Goal: Information Seeking & Learning: Check status

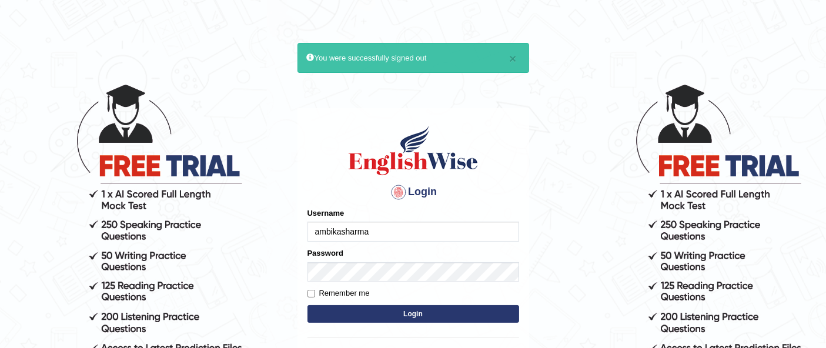
type input "ambikasharma"
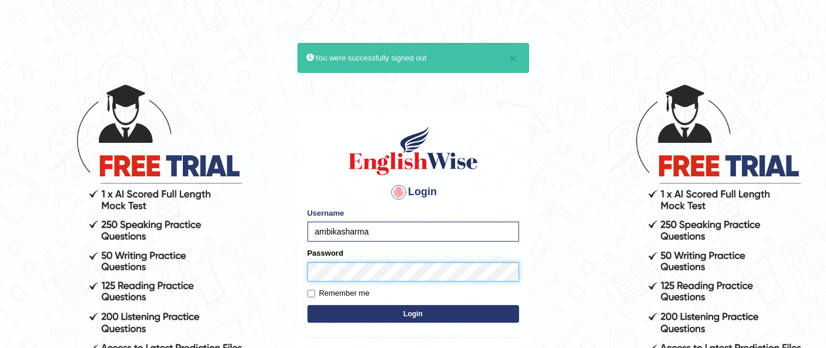
click at [435, 314] on button "Login" at bounding box center [414, 314] width 212 height 18
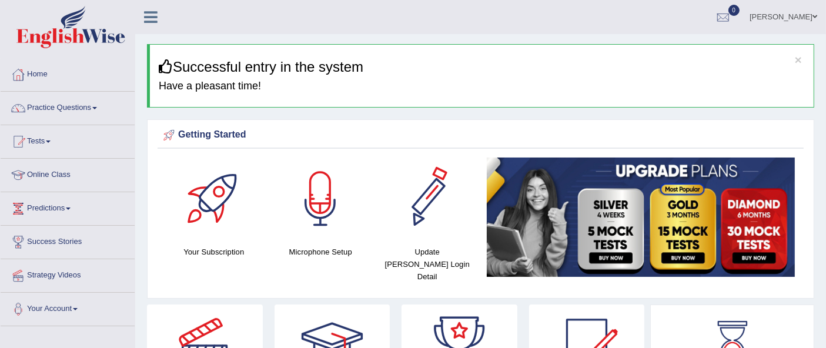
click at [97, 108] on span at bounding box center [94, 108] width 5 height 2
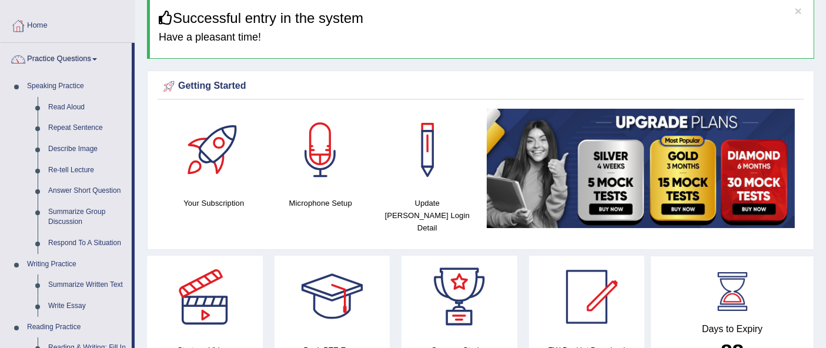
scroll to position [24, 0]
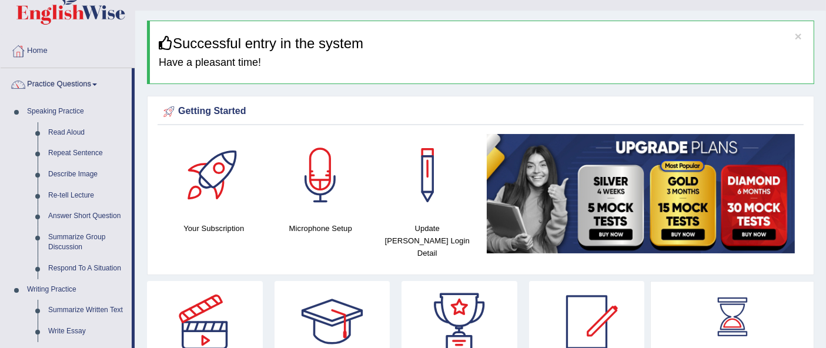
click at [96, 84] on span at bounding box center [94, 85] width 5 height 2
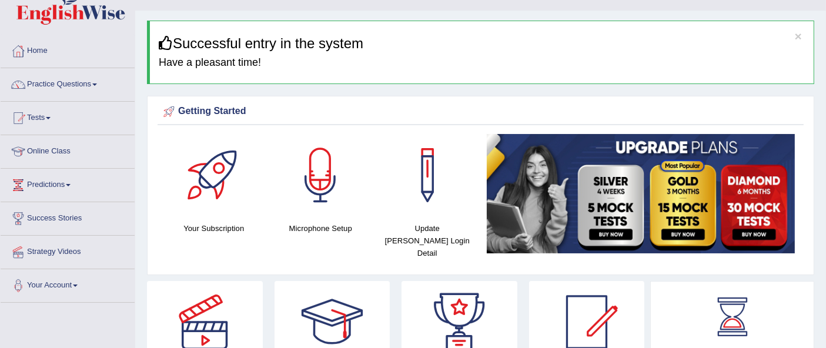
click at [88, 84] on link "Practice Questions" at bounding box center [68, 82] width 134 height 29
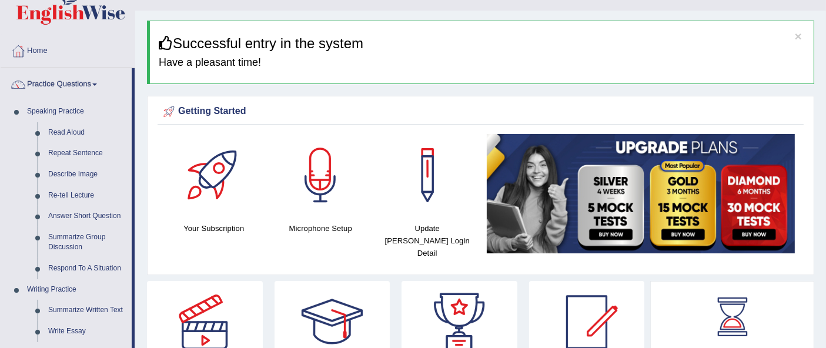
click at [97, 84] on span at bounding box center [94, 85] width 5 height 2
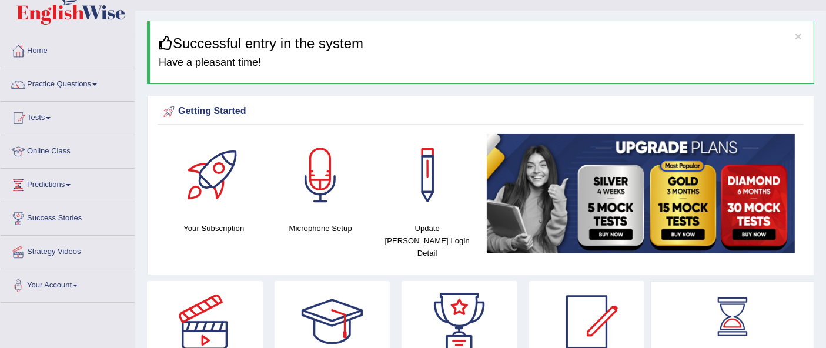
click at [61, 121] on link "Tests" at bounding box center [68, 116] width 134 height 29
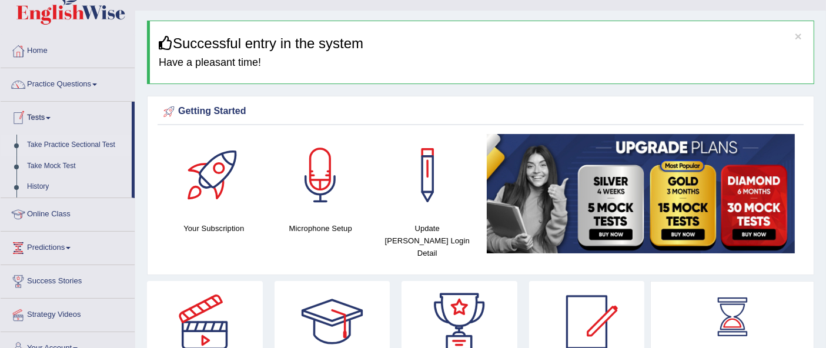
click at [88, 146] on link "Take Practice Sectional Test" at bounding box center [77, 145] width 110 height 21
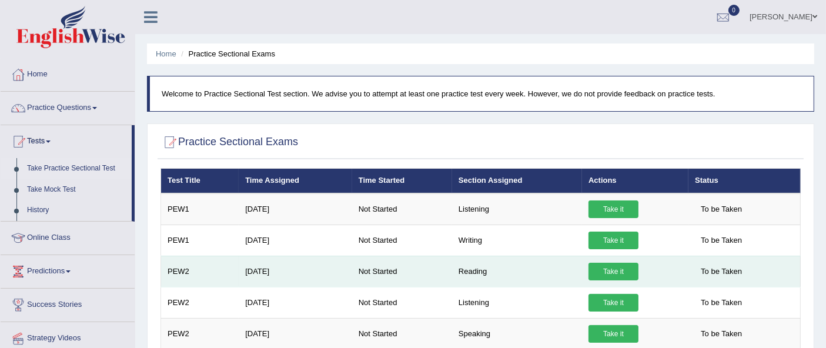
click at [613, 273] on link "Take it" at bounding box center [614, 272] width 50 height 18
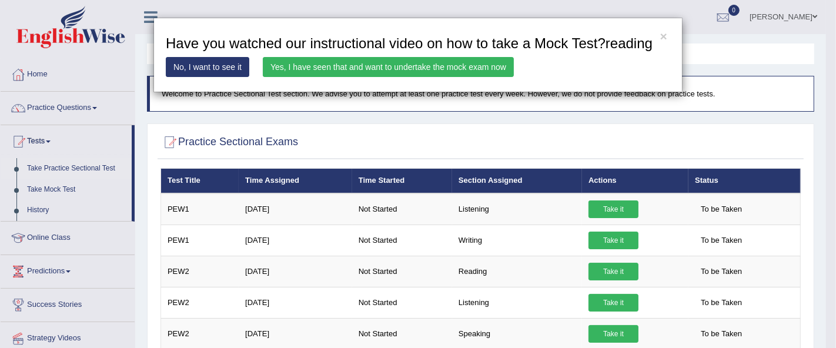
click at [342, 67] on link "Yes, I have seen that and want to undertake the mock exam now" at bounding box center [388, 67] width 251 height 20
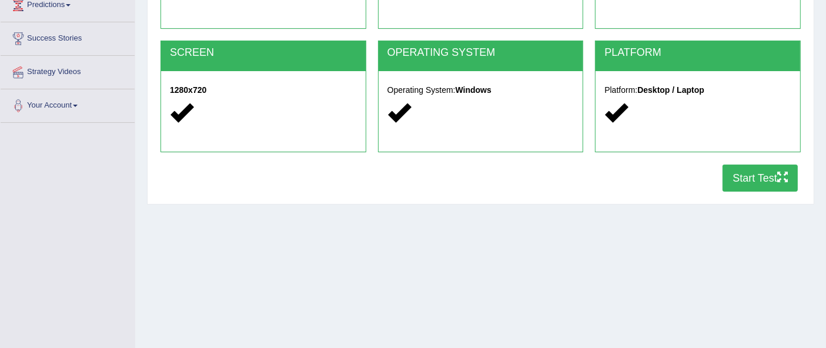
scroll to position [205, 0]
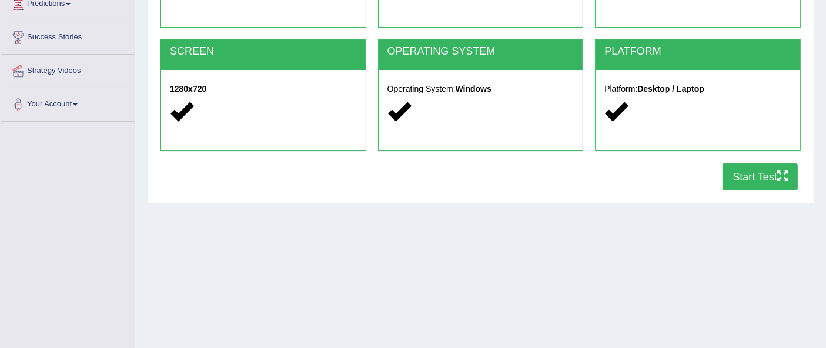
click at [738, 181] on button "Start Test" at bounding box center [760, 177] width 75 height 27
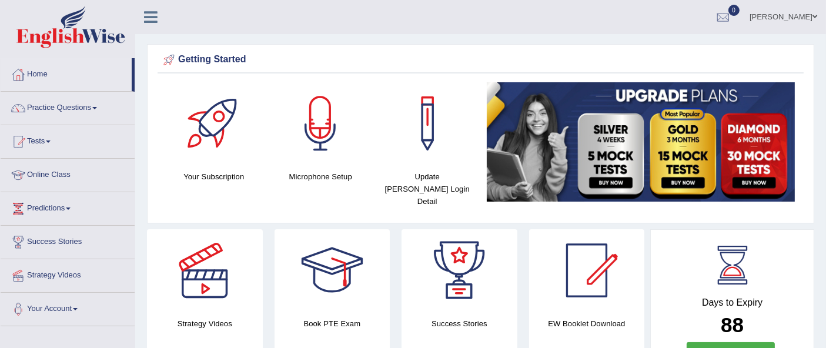
click at [801, 23] on link "[PERSON_NAME]" at bounding box center [783, 15] width 85 height 31
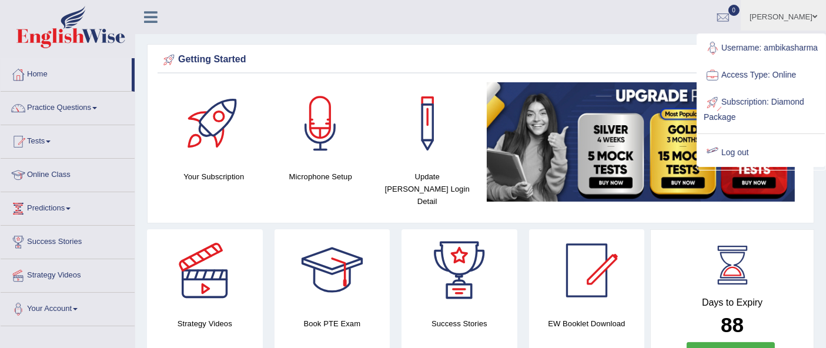
click at [775, 162] on link "Log out" at bounding box center [761, 152] width 127 height 27
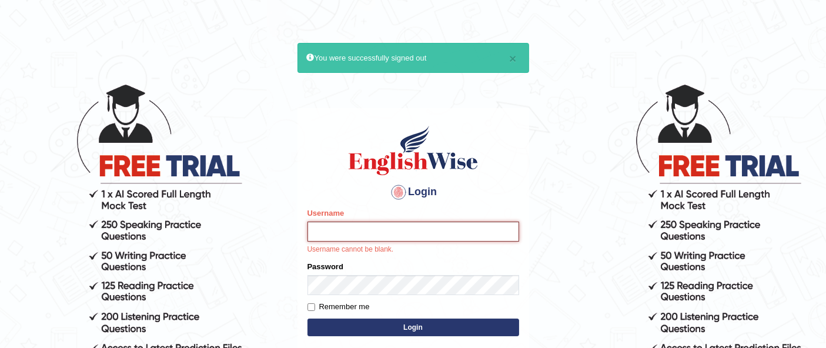
type input "Raji_S"
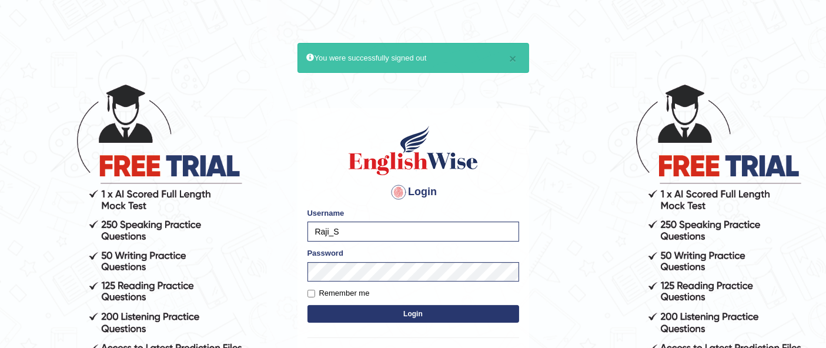
click at [405, 311] on button "Login" at bounding box center [414, 314] width 212 height 18
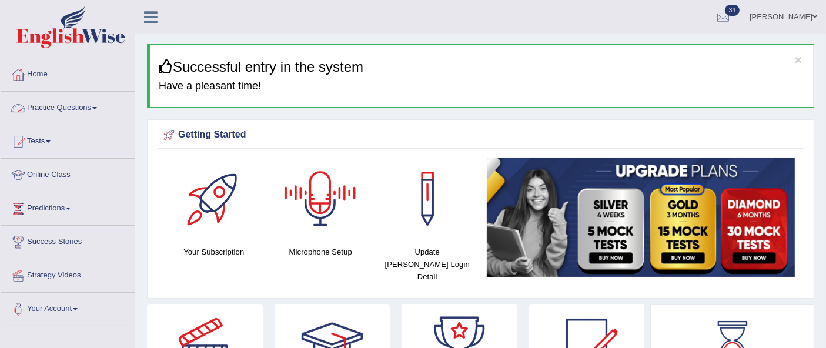
click at [88, 106] on link "Practice Questions" at bounding box center [68, 106] width 134 height 29
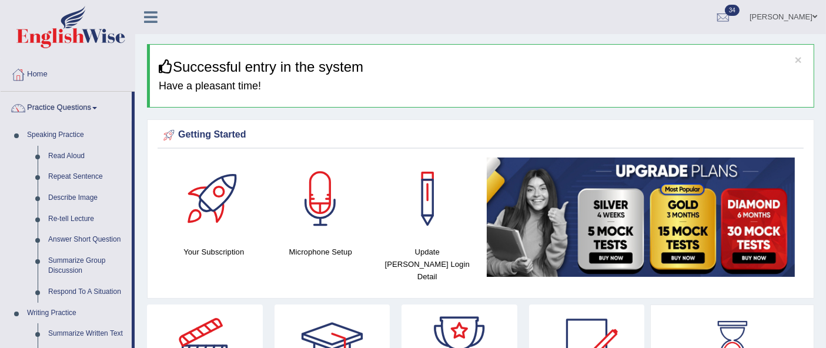
click at [88, 106] on link "Practice Questions" at bounding box center [66, 106] width 131 height 29
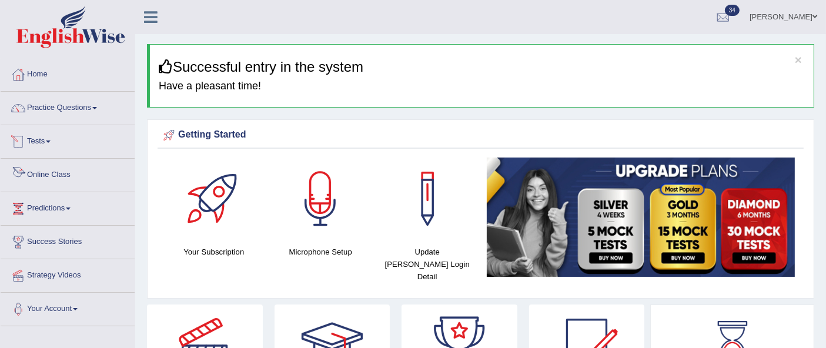
click at [54, 146] on link "Tests" at bounding box center [68, 139] width 134 height 29
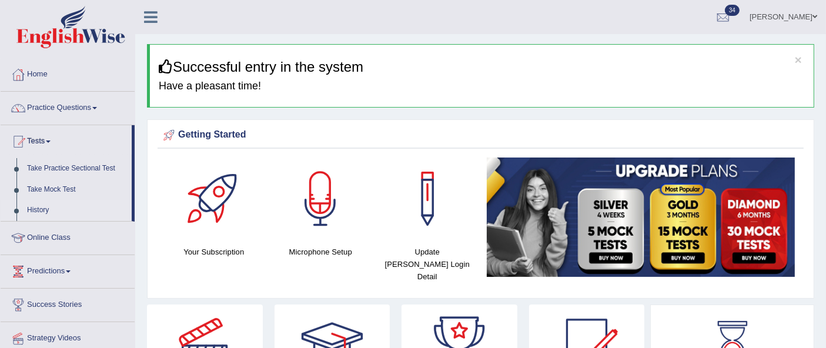
click at [30, 211] on link "History" at bounding box center [77, 210] width 110 height 21
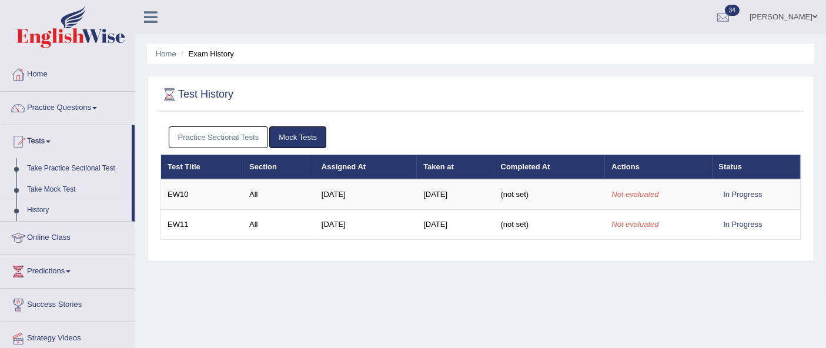
click at [213, 145] on link "Practice Sectional Tests" at bounding box center [219, 137] width 100 height 22
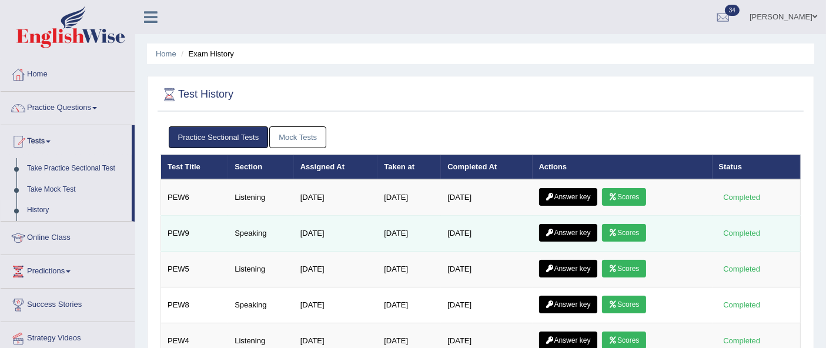
click at [578, 231] on link "Answer key" at bounding box center [568, 233] width 58 height 18
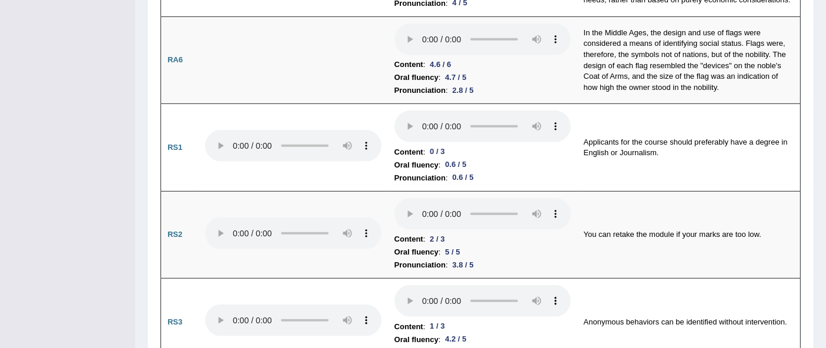
scroll to position [673, 0]
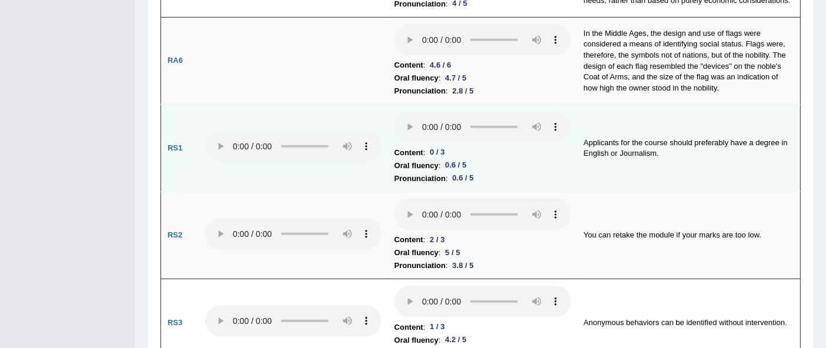
click at [447, 161] on div "0.6 / 5" at bounding box center [456, 165] width 31 height 12
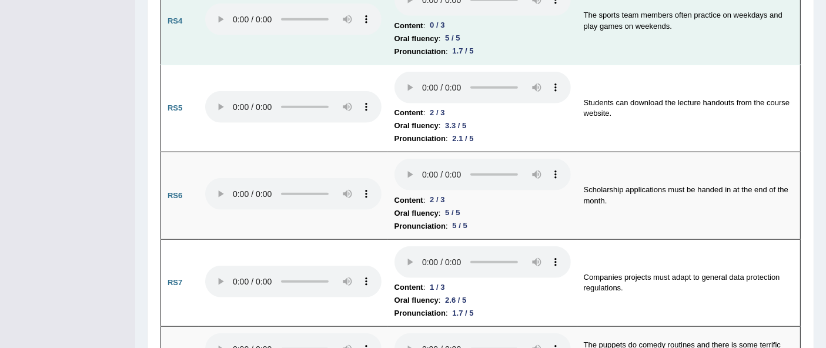
scroll to position [1063, 0]
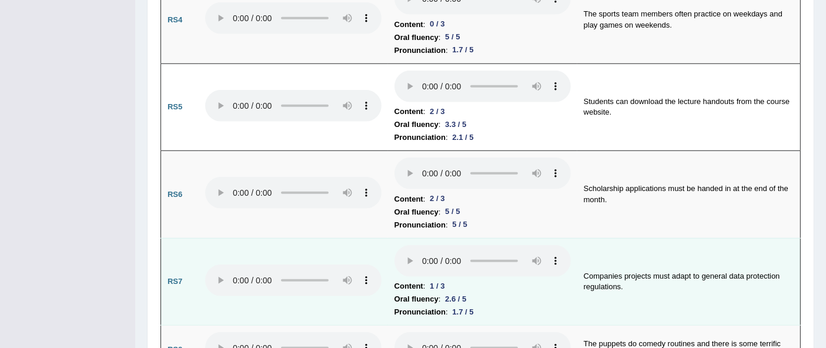
click at [336, 308] on td at bounding box center [293, 282] width 189 height 88
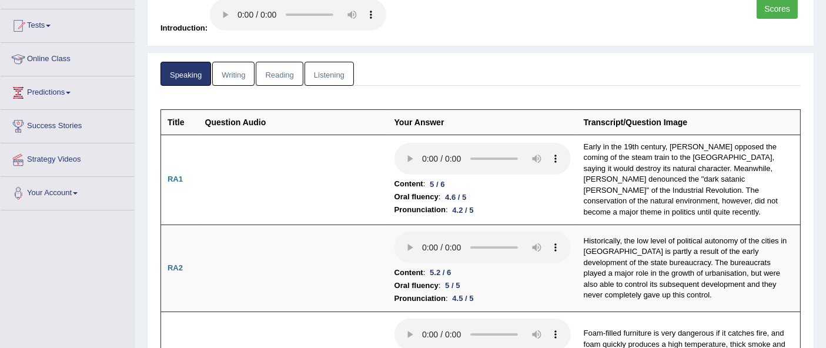
scroll to position [119, 0]
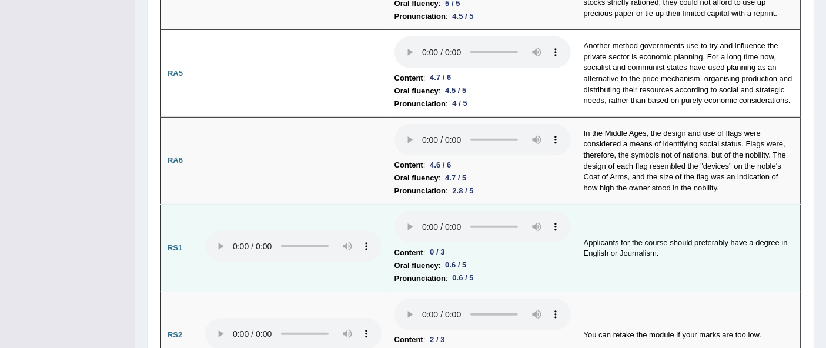
click at [465, 278] on div "0.6 / 5" at bounding box center [463, 278] width 31 height 12
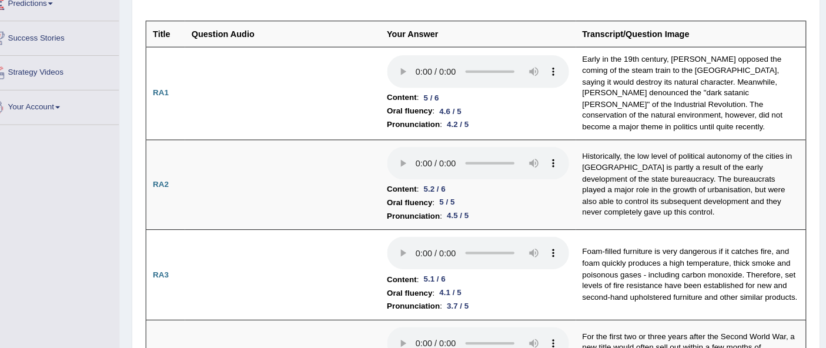
scroll to position [0, 0]
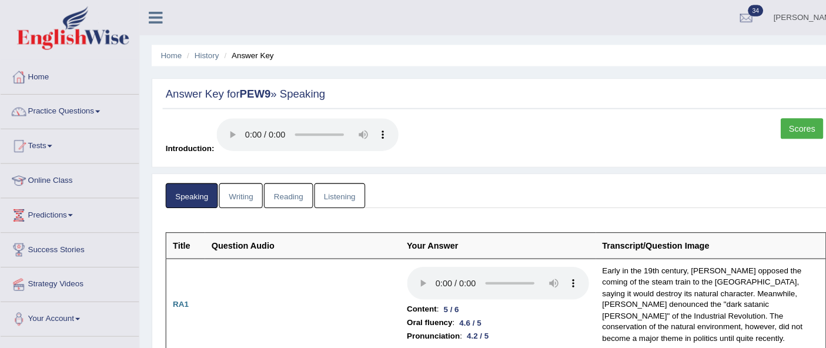
click at [51, 141] on span at bounding box center [48, 142] width 5 height 2
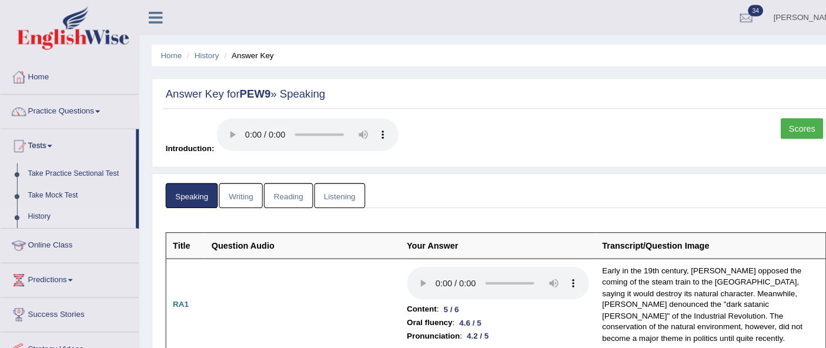
click at [54, 212] on link "History" at bounding box center [77, 210] width 110 height 21
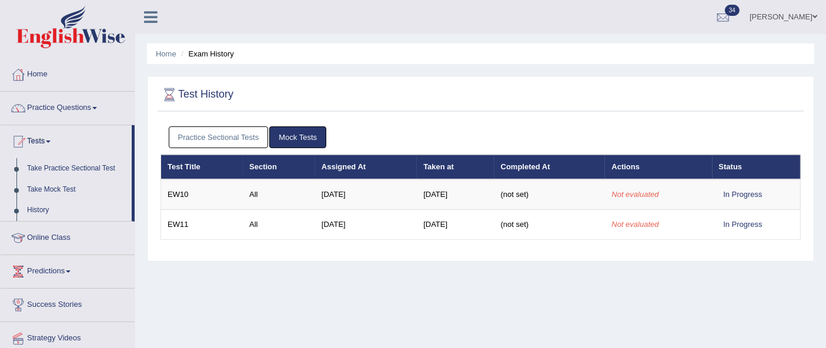
click at [241, 131] on link "Practice Sectional Tests" at bounding box center [219, 137] width 100 height 22
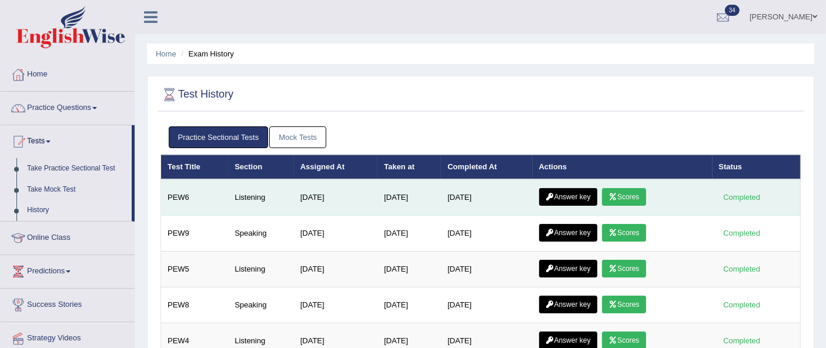
click at [576, 201] on link "Answer key" at bounding box center [568, 197] width 58 height 18
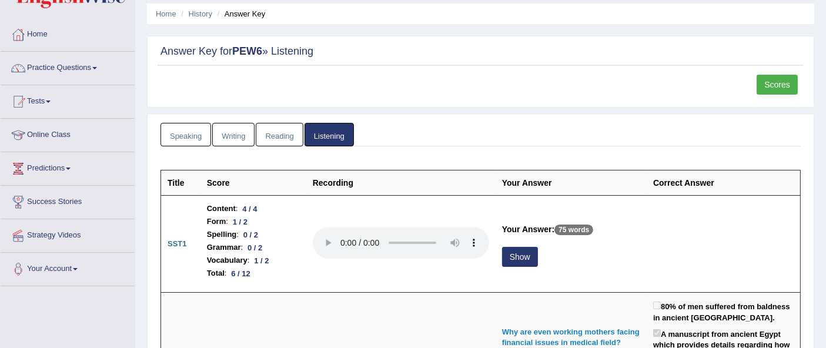
scroll to position [61, 0]
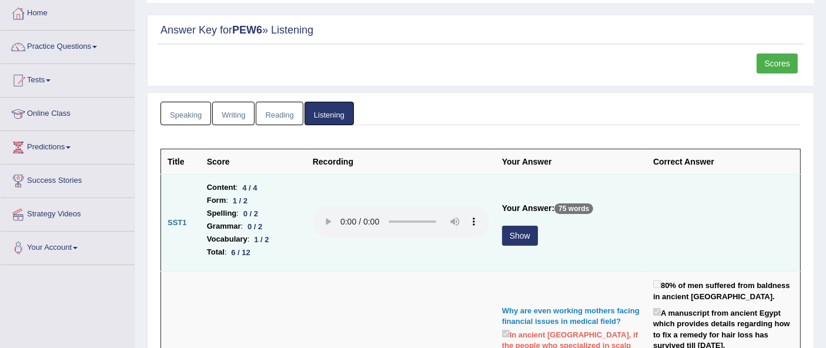
click at [526, 228] on button "Show" at bounding box center [520, 236] width 36 height 20
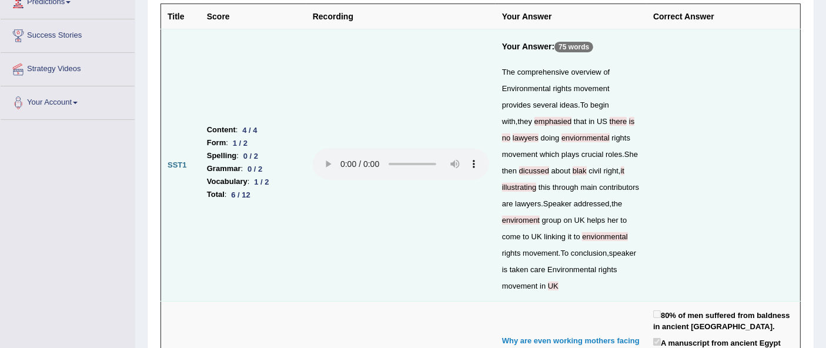
scroll to position [204, 0]
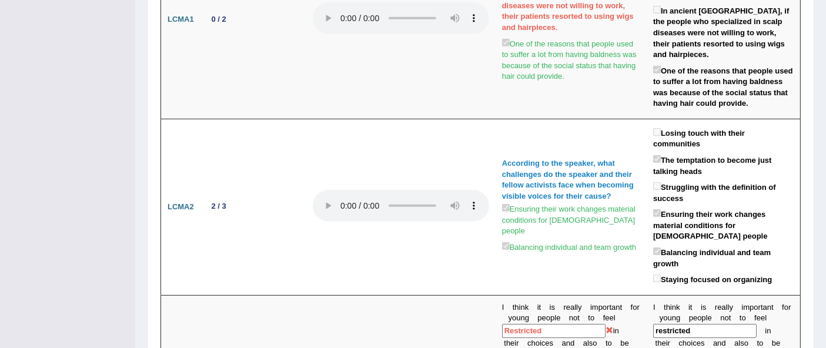
scroll to position [591, 0]
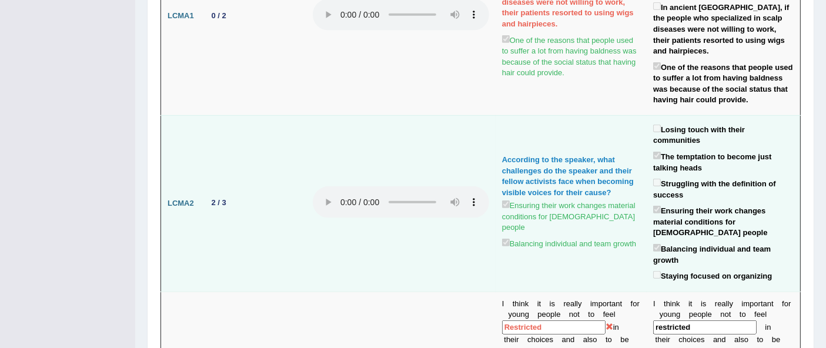
click at [218, 242] on td "2 / 3" at bounding box center [254, 203] width 106 height 176
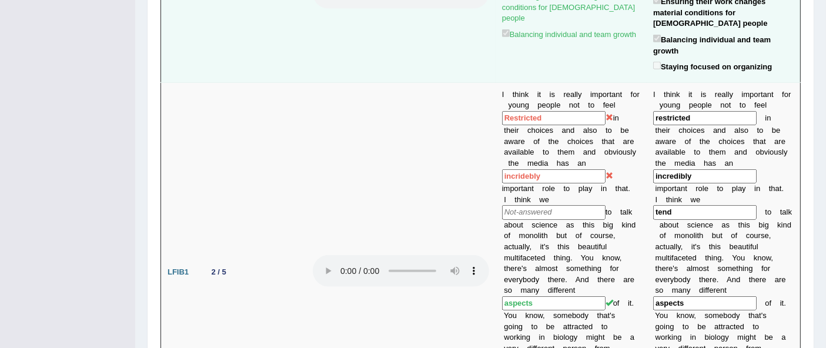
scroll to position [803, 0]
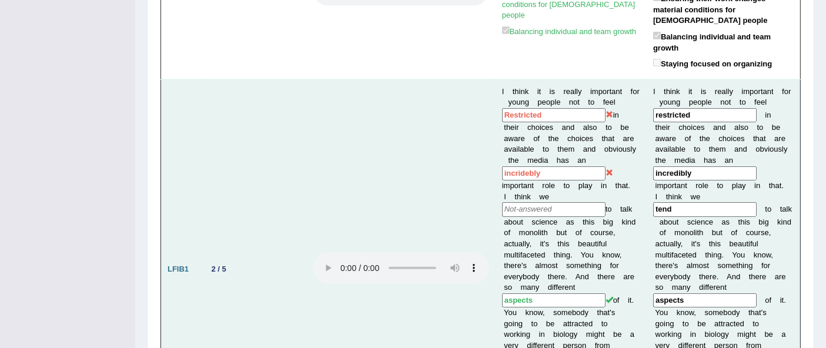
click at [484, 125] on td at bounding box center [400, 269] width 189 height 381
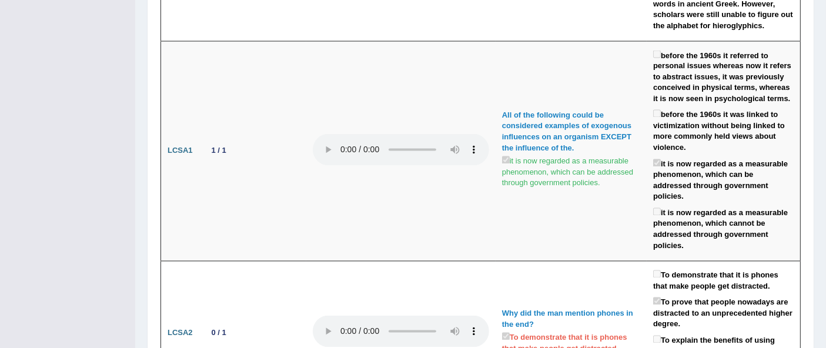
scroll to position [2168, 0]
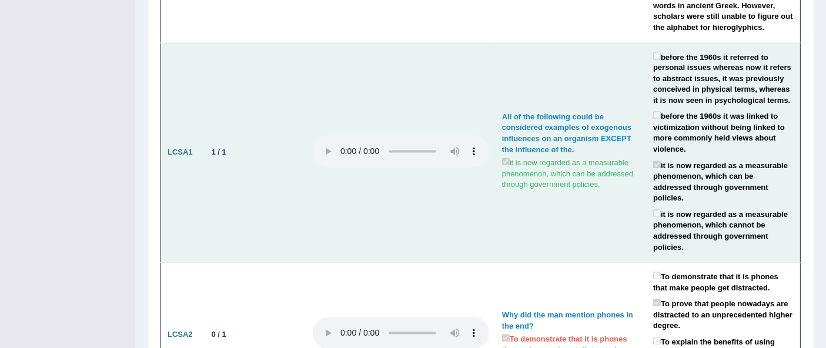
click at [539, 113] on div "All of the following could be considered examples of exogenous influences on an…" at bounding box center [571, 134] width 138 height 44
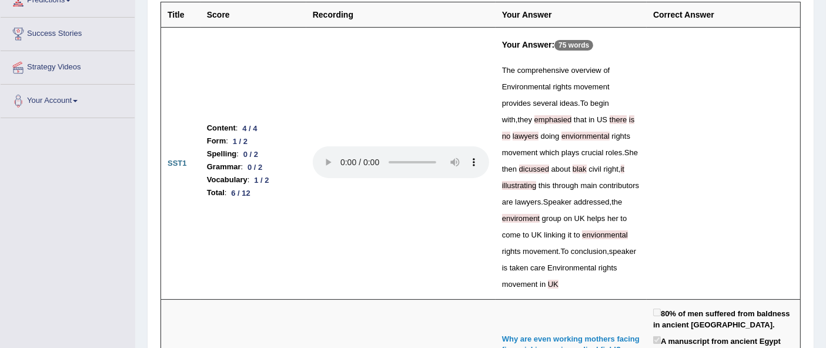
scroll to position [0, 0]
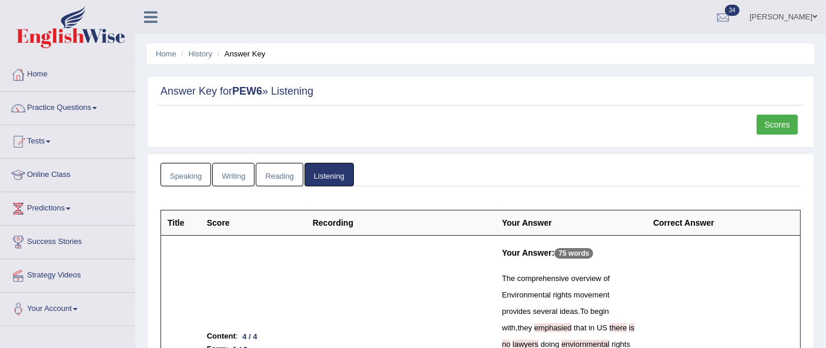
click at [783, 22] on link "Rajalakshmi Sankar" at bounding box center [783, 15] width 85 height 31
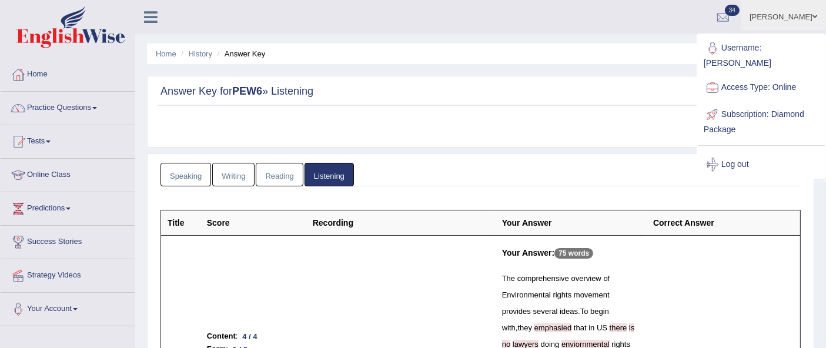
click at [748, 151] on link "Log out" at bounding box center [761, 164] width 127 height 27
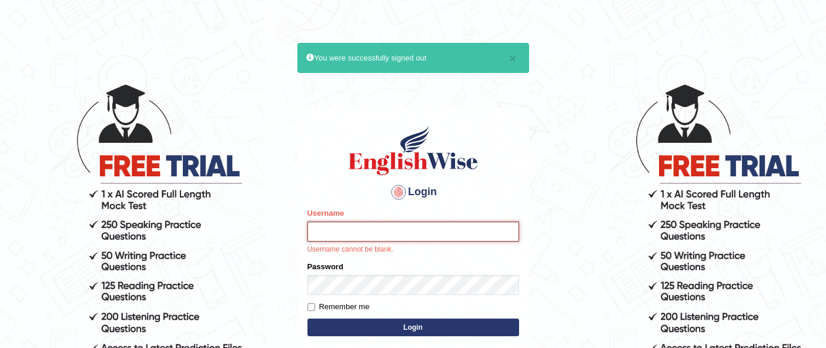
type input "ambikasharma"
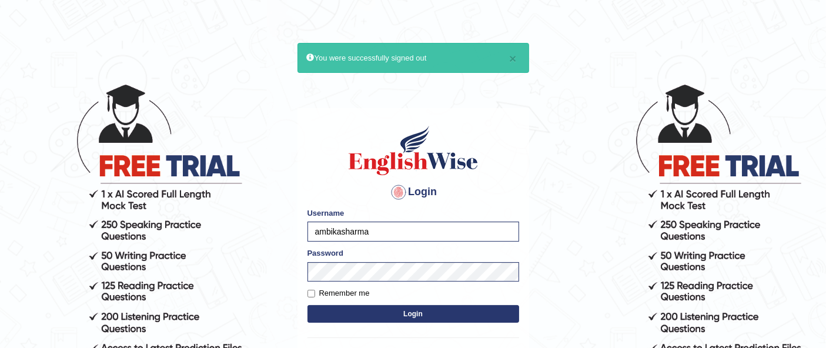
click at [479, 321] on button "Login" at bounding box center [414, 314] width 212 height 18
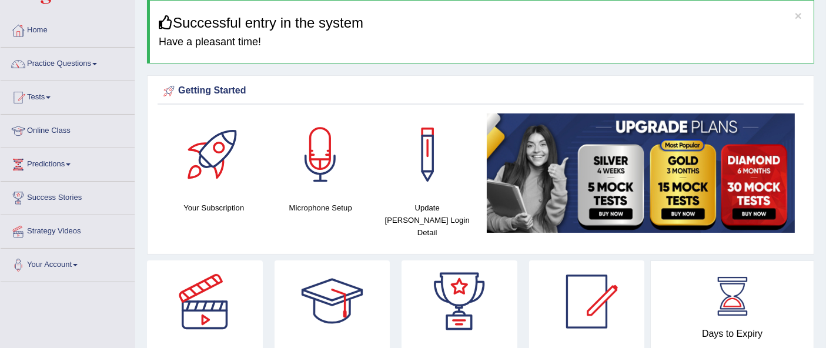
scroll to position [45, 0]
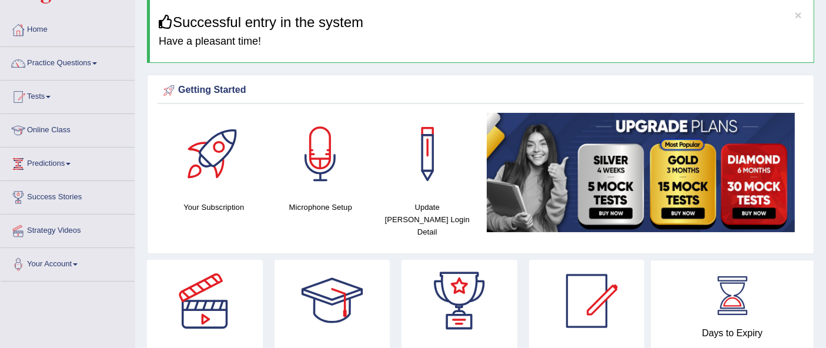
click at [51, 96] on span at bounding box center [48, 97] width 5 height 2
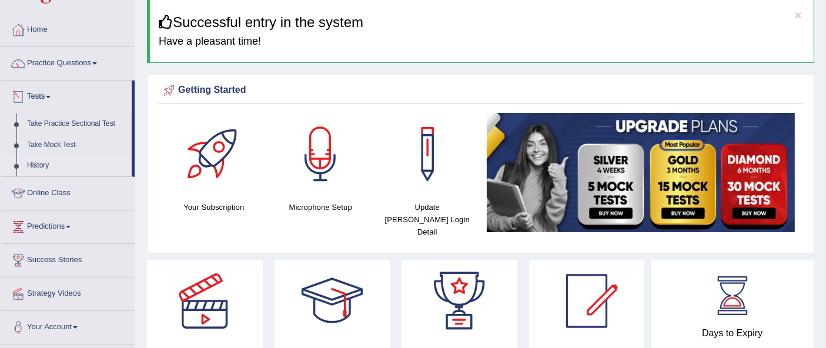
click at [73, 166] on link "History" at bounding box center [77, 165] width 110 height 21
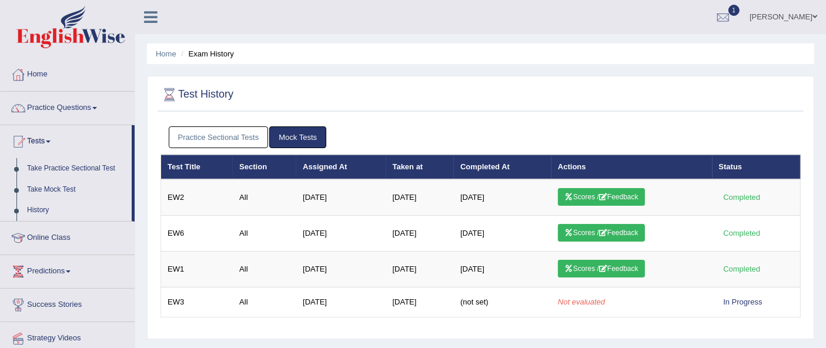
click at [239, 129] on link "Practice Sectional Tests" at bounding box center [219, 137] width 100 height 22
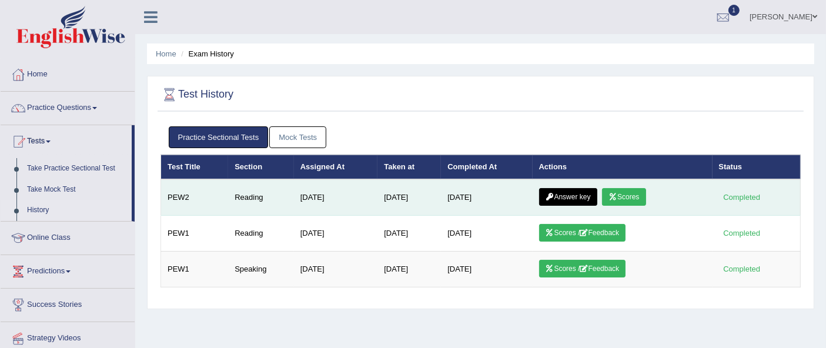
click at [580, 196] on link "Answer key" at bounding box center [568, 197] width 58 height 18
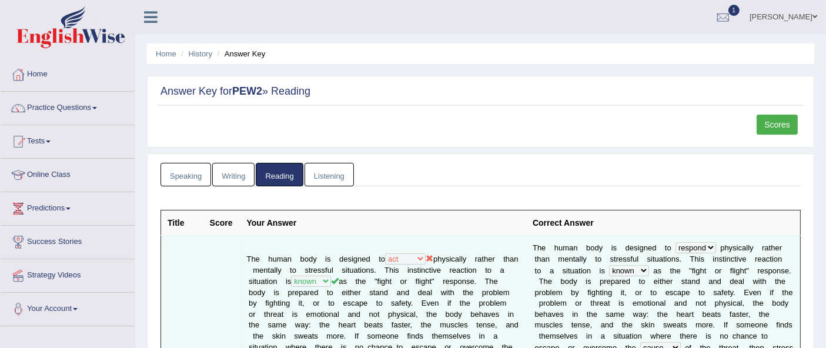
click at [709, 288] on b at bounding box center [711, 292] width 4 height 9
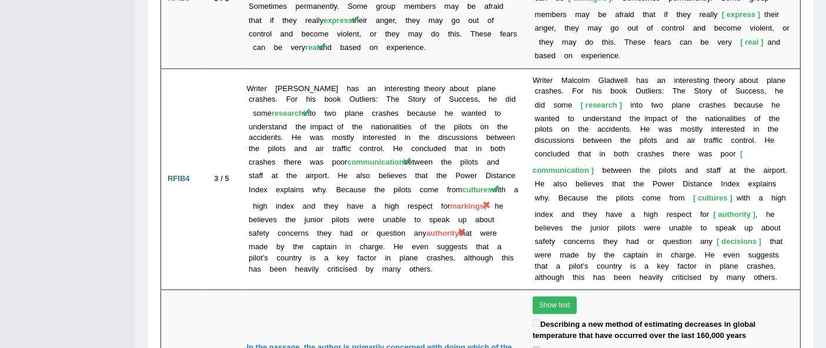
scroll to position [2619, 0]
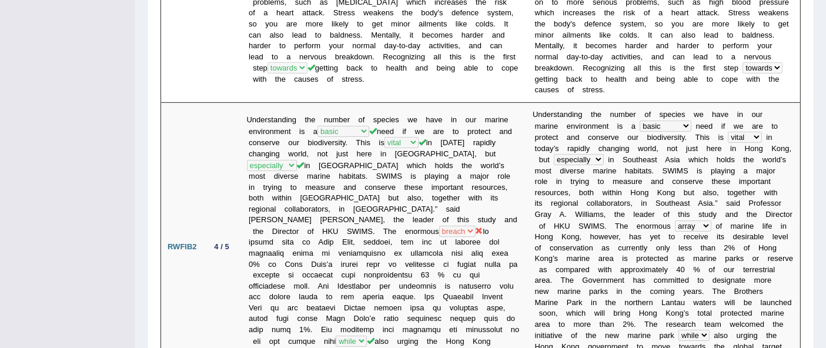
scroll to position [0, 0]
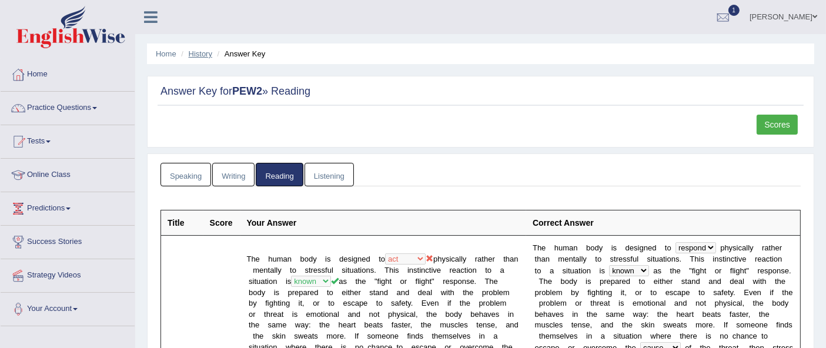
click at [204, 52] on link "History" at bounding box center [201, 53] width 24 height 9
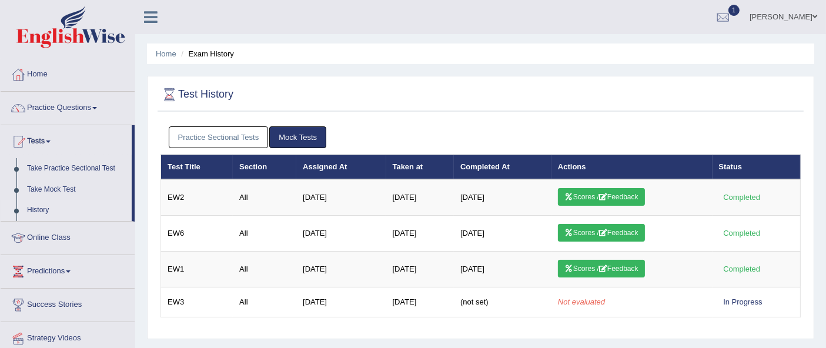
click at [228, 136] on link "Practice Sectional Tests" at bounding box center [219, 137] width 100 height 22
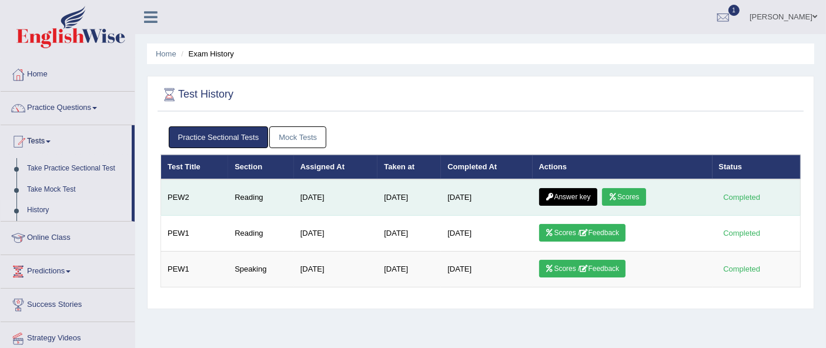
click at [632, 202] on link "Scores" at bounding box center [624, 197] width 44 height 18
